Goal: Check status: Check status

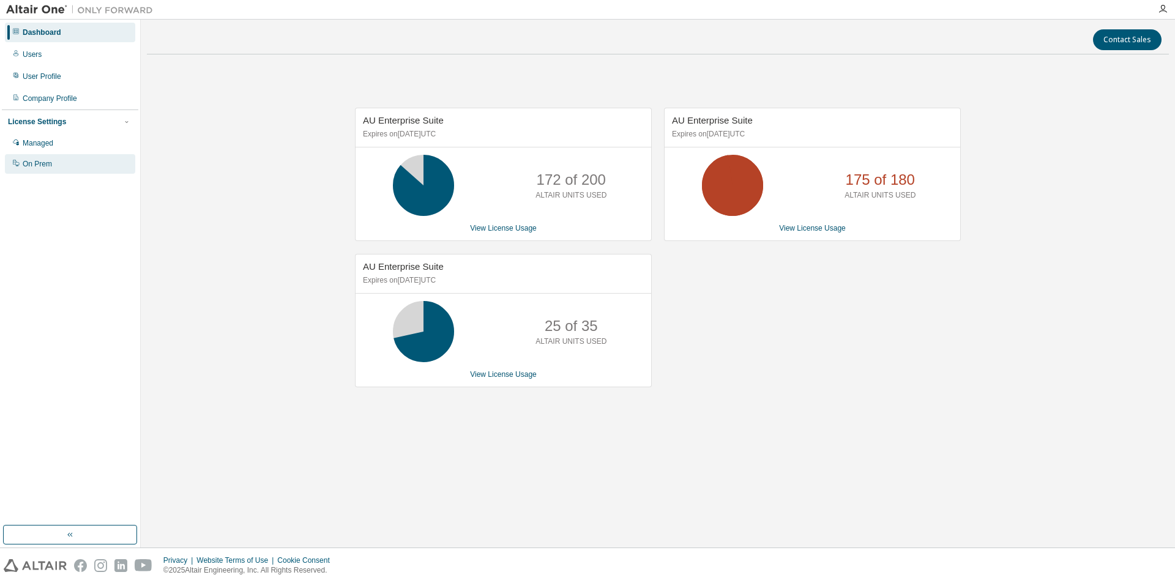
click at [42, 163] on div "On Prem" at bounding box center [37, 164] width 29 height 10
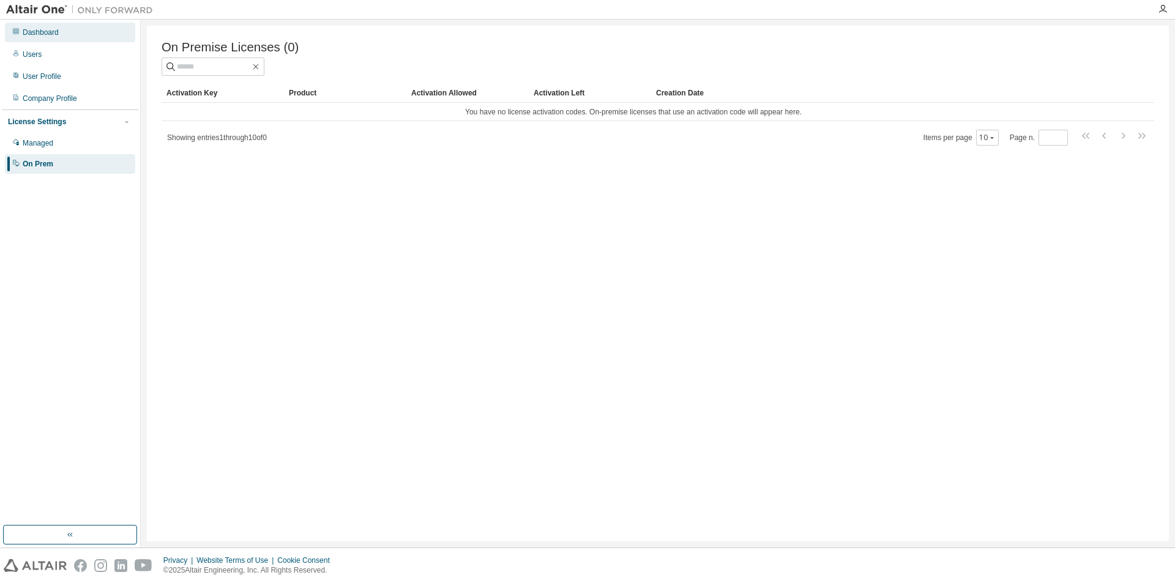
click at [39, 38] on div "Dashboard" at bounding box center [70, 33] width 130 height 20
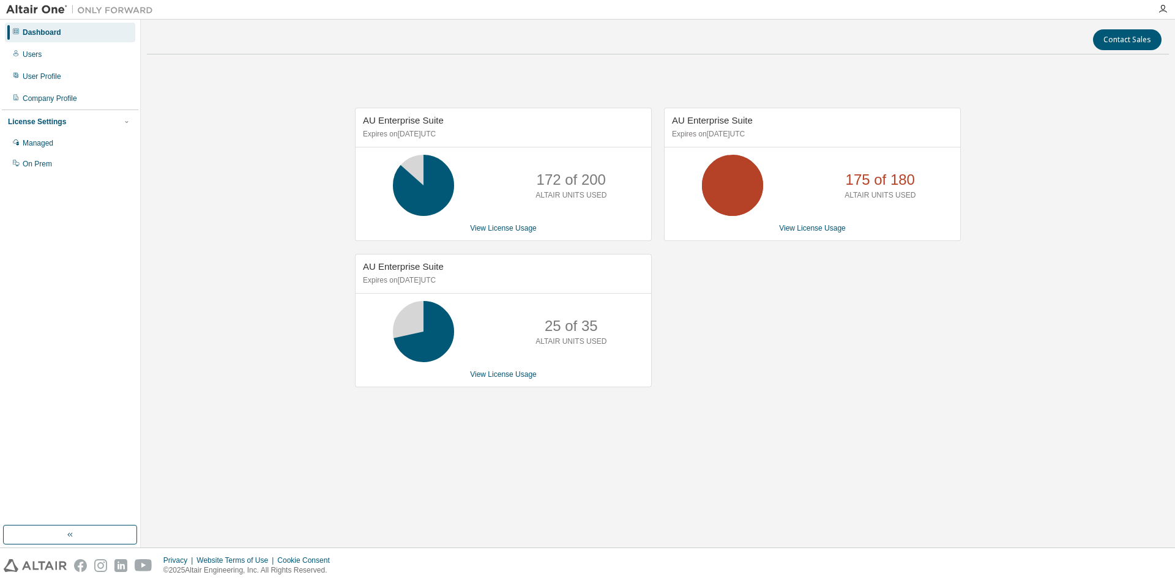
click at [540, 188] on p "172 of 200" at bounding box center [571, 179] width 69 height 21
click at [515, 228] on link "View License Usage" at bounding box center [503, 228] width 67 height 9
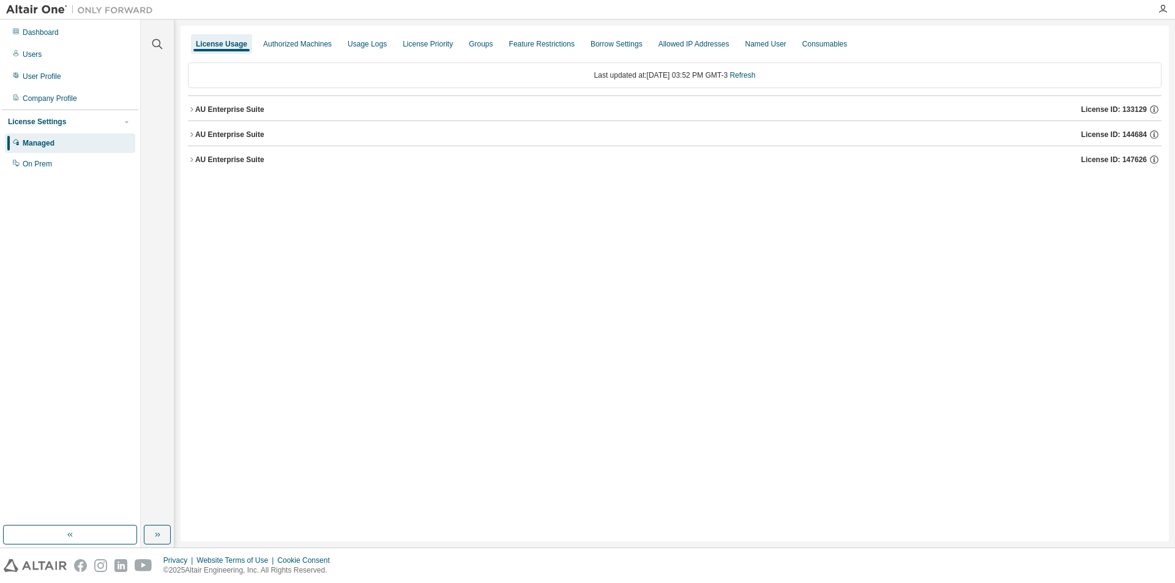
click at [192, 109] on icon "button" at bounding box center [191, 109] width 2 height 4
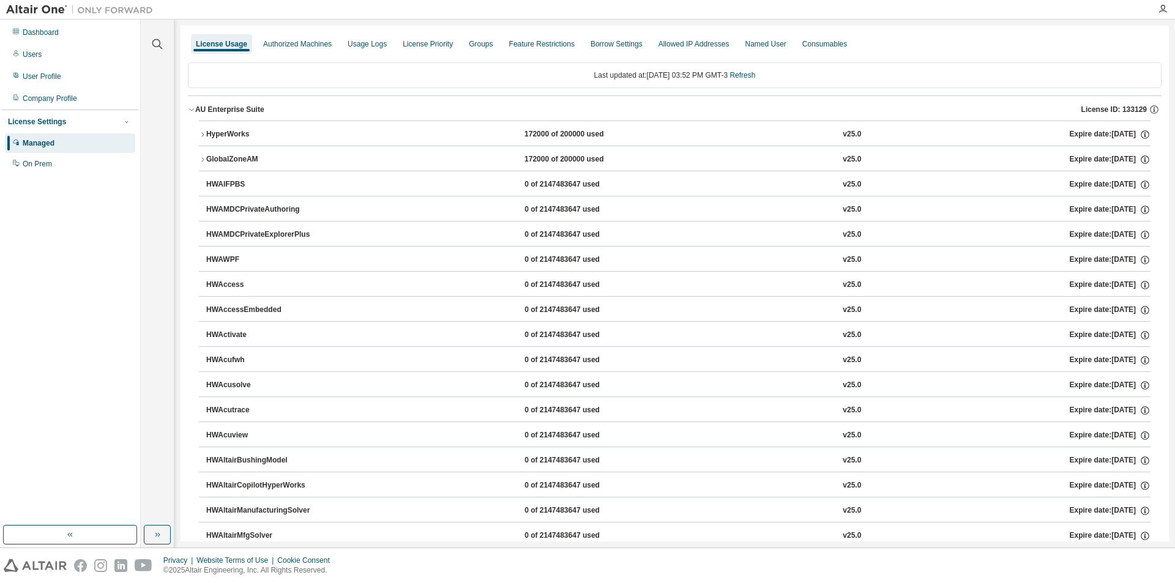
click at [214, 130] on div "HyperWorks" at bounding box center [261, 134] width 110 height 11
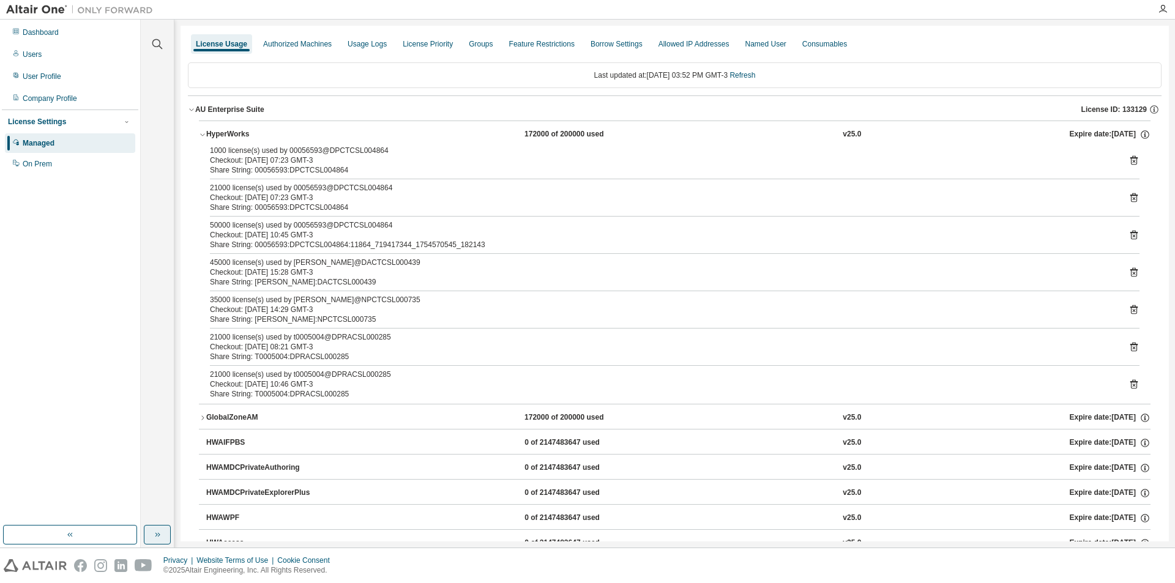
click at [162, 539] on icon "button" at bounding box center [157, 535] width 10 height 10
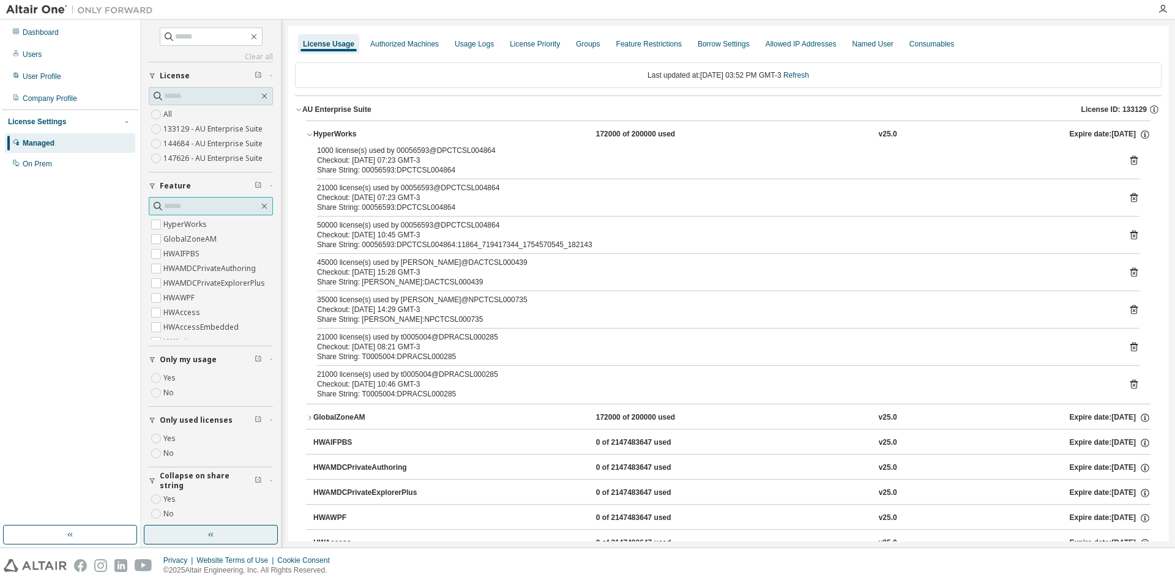
click at [205, 208] on input "text" at bounding box center [211, 206] width 95 height 12
type input "********"
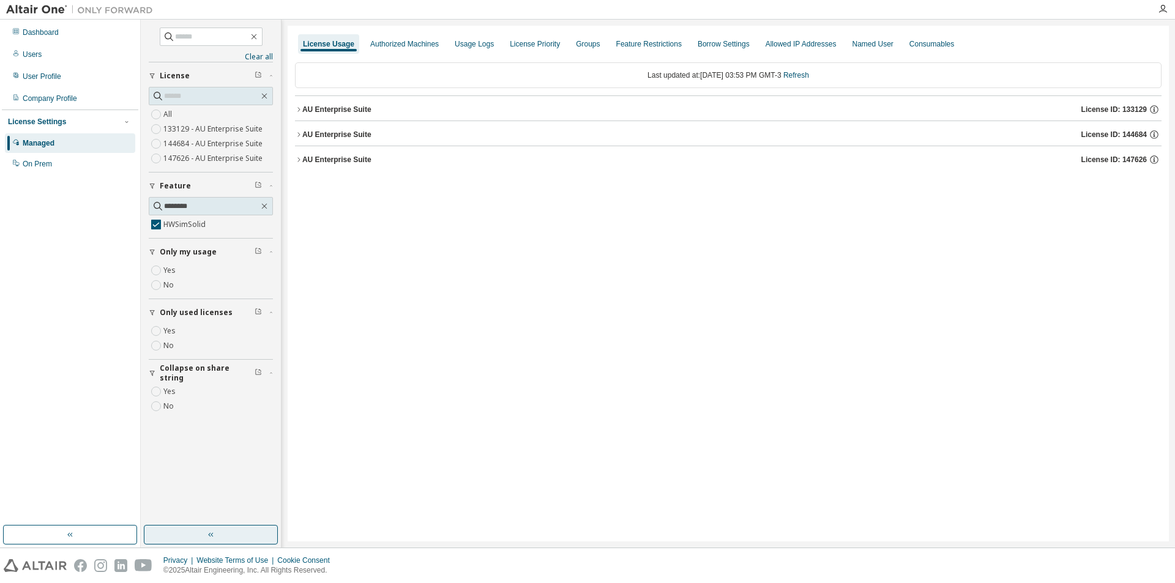
click at [300, 107] on icon "button" at bounding box center [298, 109] width 7 height 7
click at [300, 169] on button "AU Enterprise Suite License ID: 144684" at bounding box center [728, 164] width 866 height 27
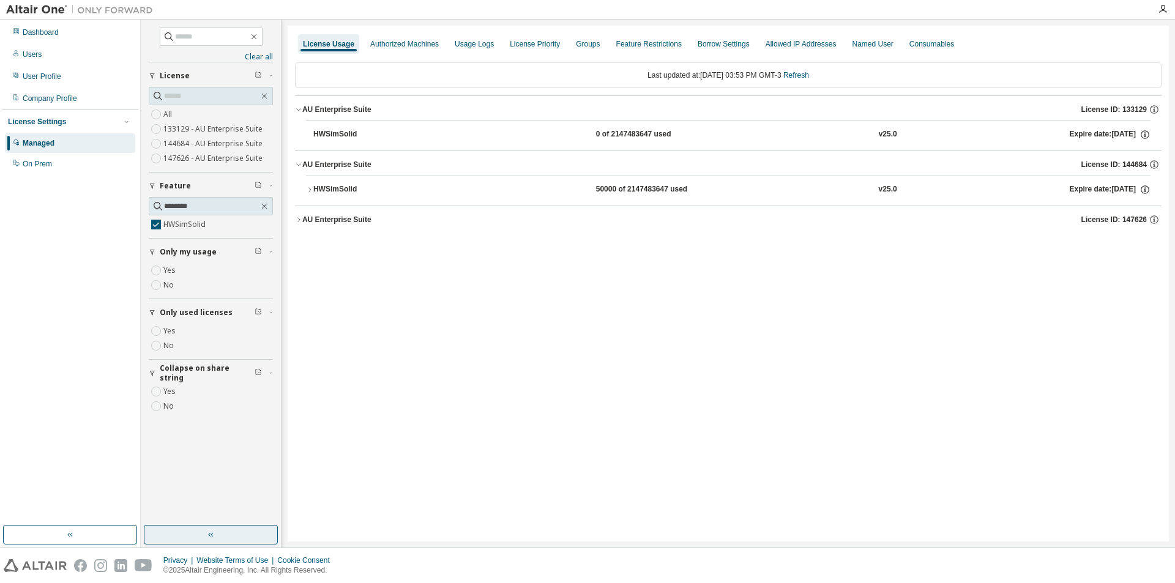
click at [304, 217] on div "AU Enterprise Suite" at bounding box center [336, 220] width 69 height 10
click at [309, 190] on icon "button" at bounding box center [309, 189] width 7 height 7
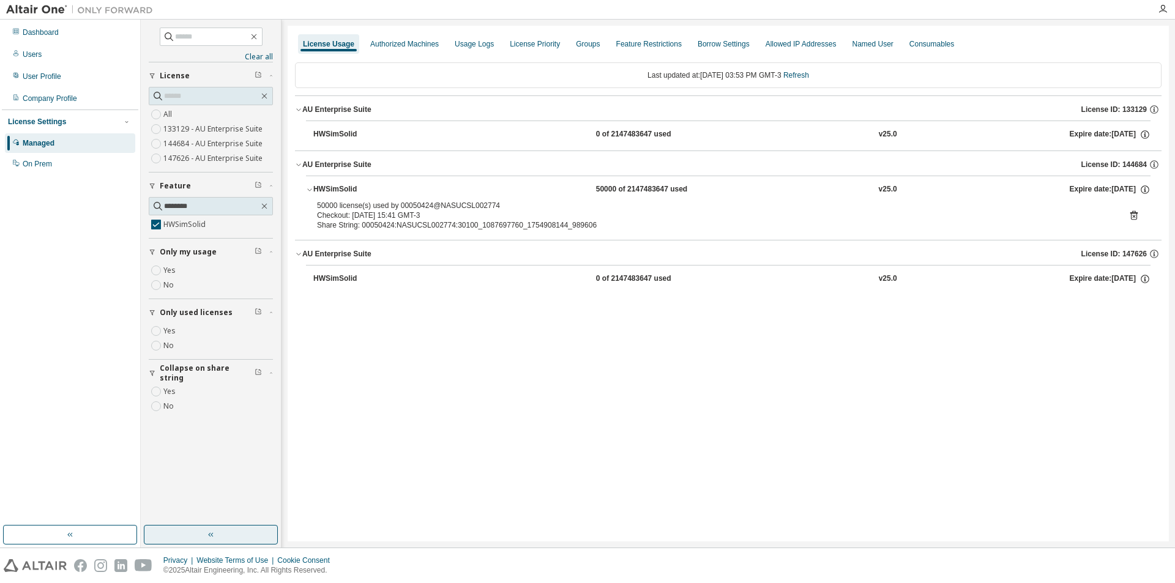
click at [1139, 217] on div "50000 license(s) used by 00050424@NASUCSL002774 Checkout: [DATE] 15:41 GMT-3 Sh…" at bounding box center [728, 218] width 844 height 34
click at [1135, 217] on icon at bounding box center [1133, 216] width 3 height 3
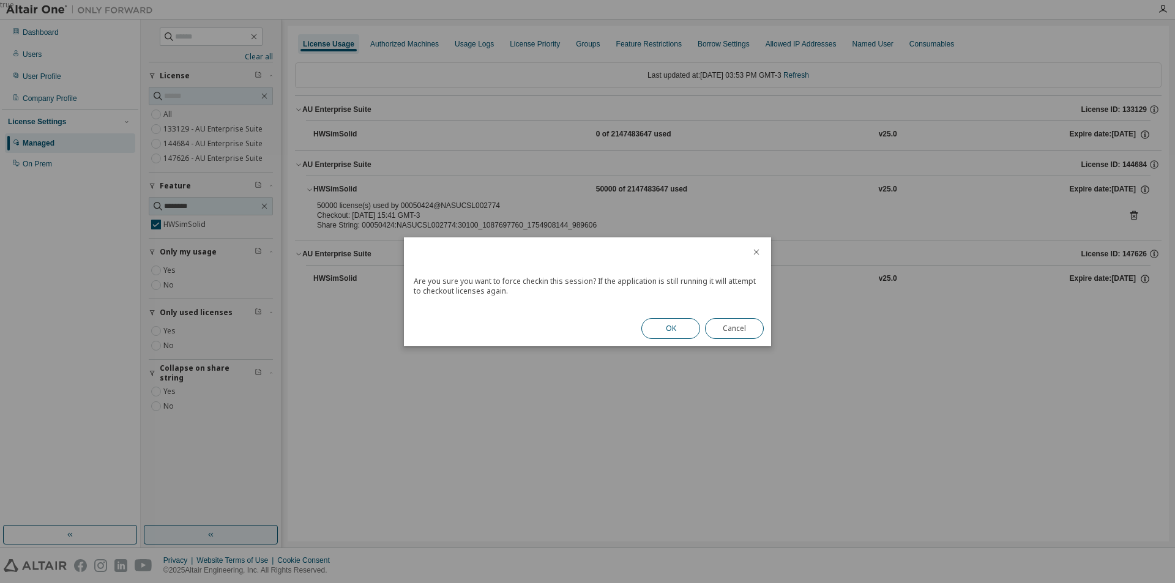
click at [661, 331] on button "OK" at bounding box center [670, 328] width 59 height 21
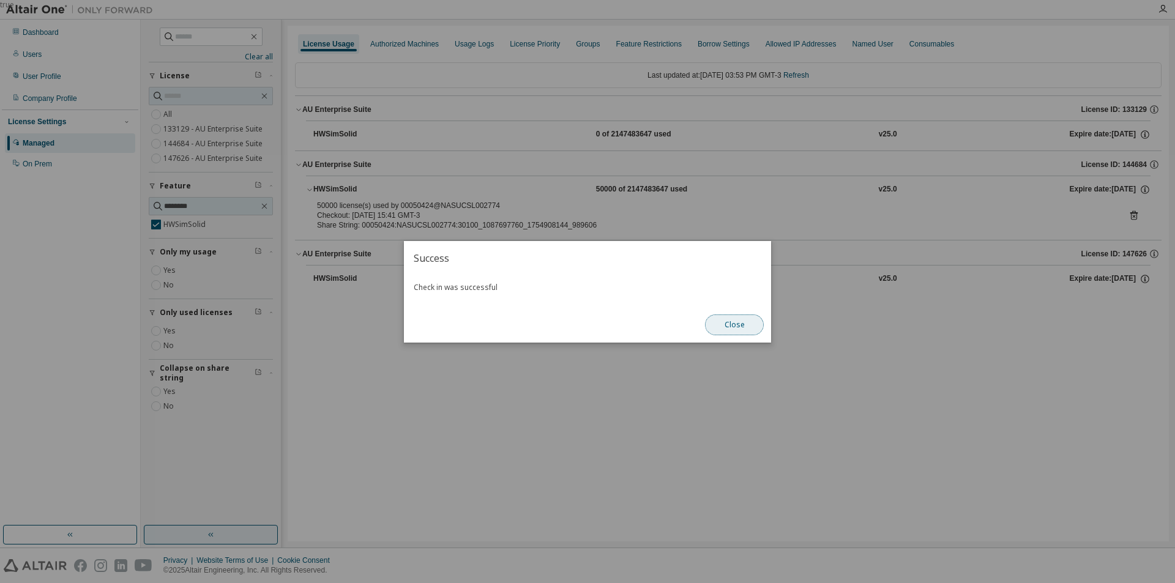
click at [726, 323] on button "Close" at bounding box center [734, 324] width 59 height 21
